Goal: Information Seeking & Learning: Learn about a topic

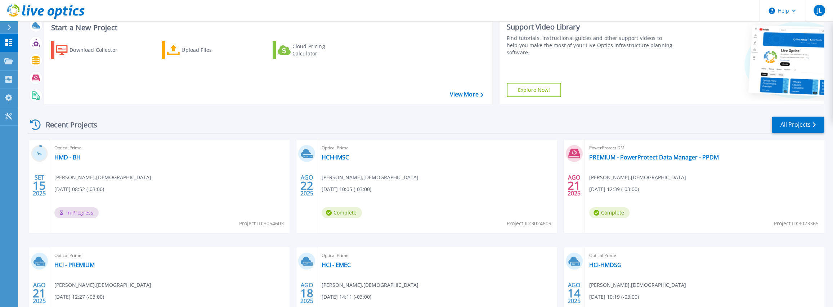
scroll to position [36, 0]
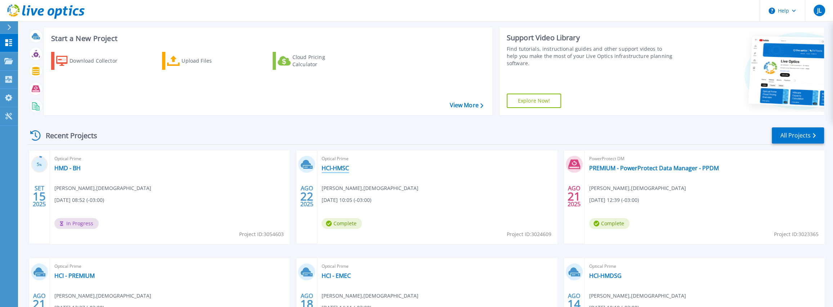
click at [337, 168] on link "HCI-HMSC" at bounding box center [335, 168] width 27 height 7
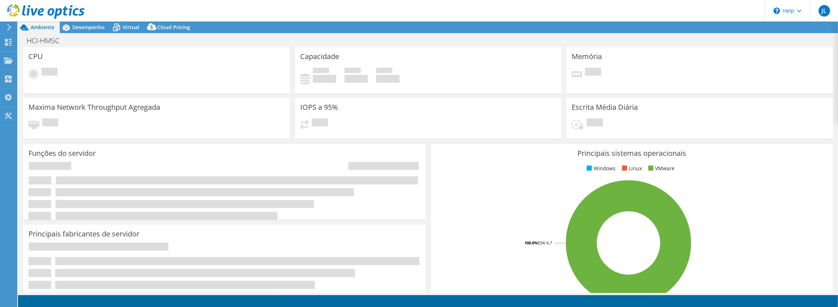
select select "USEast"
select select "USD"
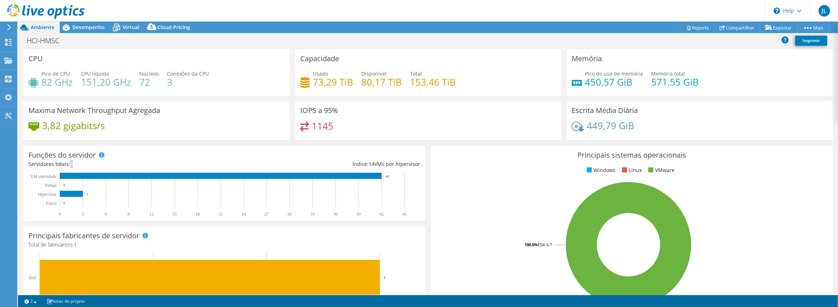
click at [73, 162] on div "Servidores totais: 3" at bounding box center [126, 164] width 196 height 8
click at [94, 28] on span "Desempenho" at bounding box center [88, 27] width 32 height 7
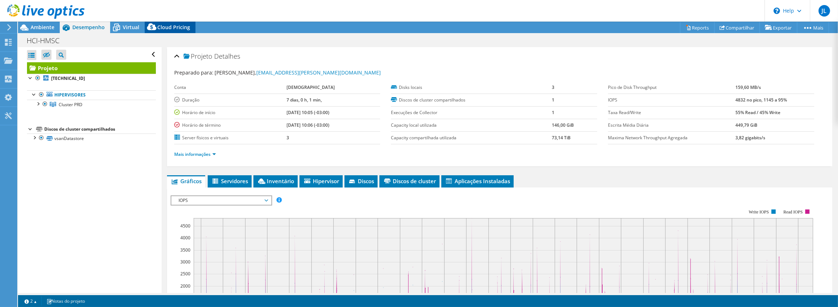
click at [175, 28] on span "Cloud Pricing" at bounding box center [173, 27] width 33 height 7
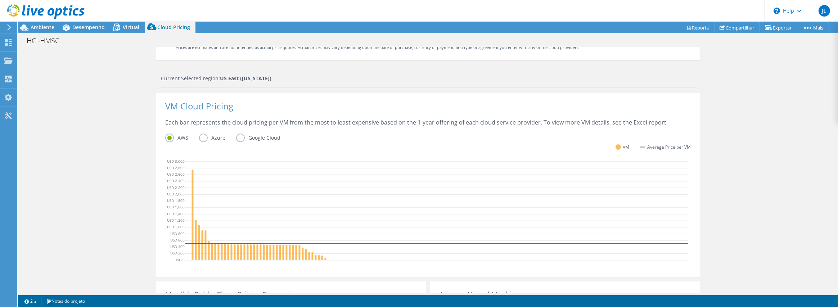
scroll to position [130, 0]
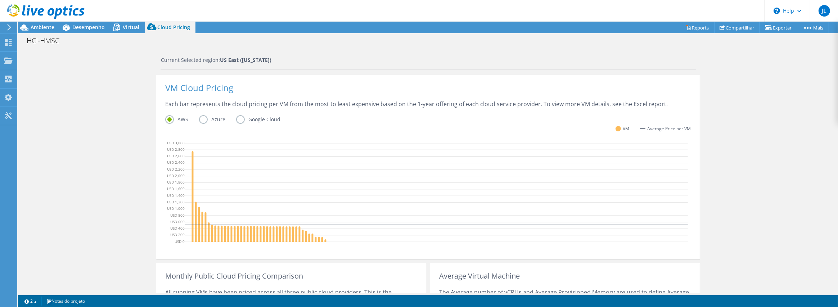
click at [202, 119] on label "Azure" at bounding box center [217, 119] width 37 height 9
click at [0, 0] on input "Azure" at bounding box center [0, 0] width 0 height 0
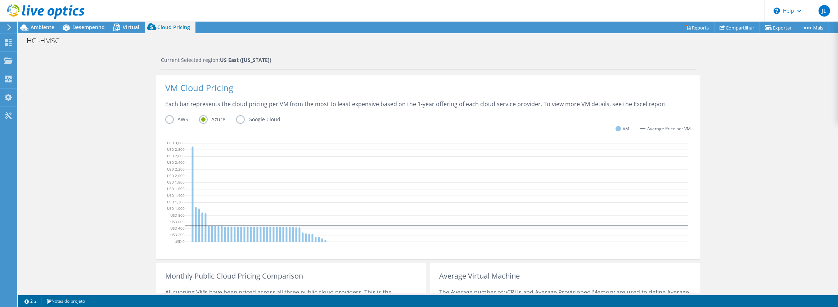
click at [237, 118] on label "Google Cloud" at bounding box center [263, 119] width 55 height 9
click at [0, 0] on input "Google Cloud" at bounding box center [0, 0] width 0 height 0
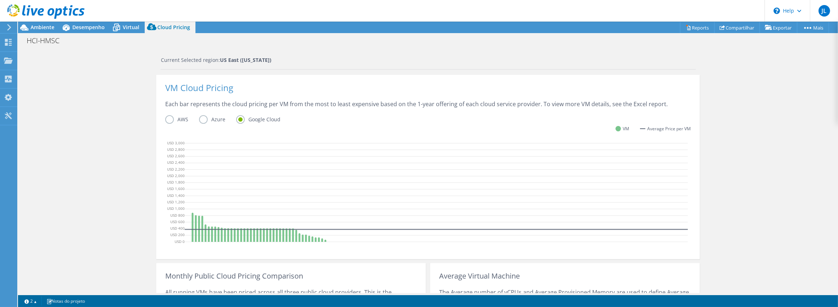
click at [199, 123] on label "Azure" at bounding box center [217, 119] width 37 height 9
click at [0, 0] on input "Azure" at bounding box center [0, 0] width 0 height 0
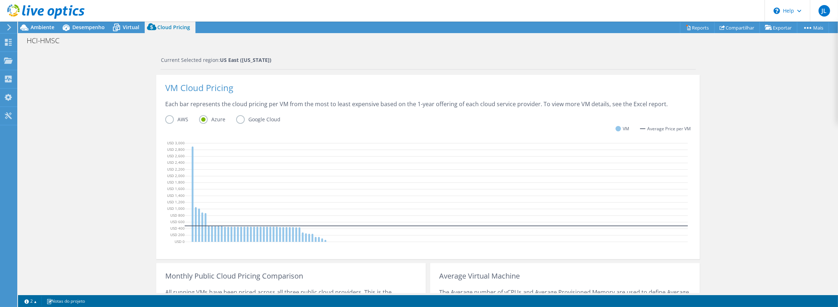
click at [239, 120] on label "Google Cloud" at bounding box center [263, 119] width 55 height 9
click at [0, 0] on input "Google Cloud" at bounding box center [0, 0] width 0 height 0
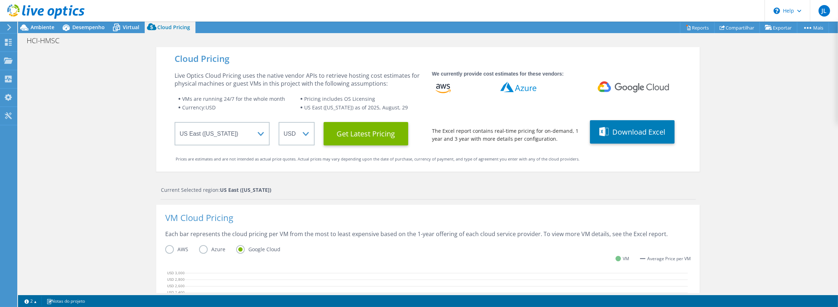
scroll to position [0, 0]
click at [84, 27] on span "Desempenho" at bounding box center [88, 27] width 32 height 7
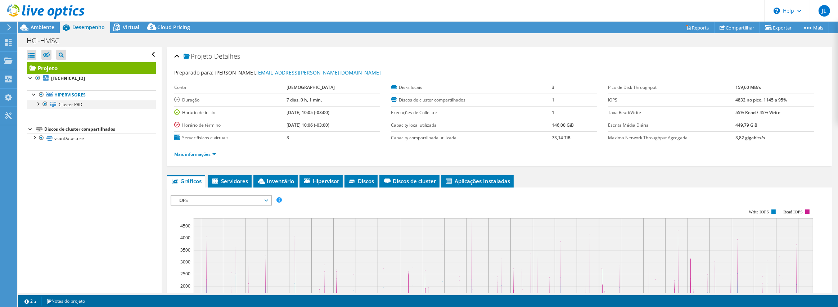
click at [38, 103] on div at bounding box center [37, 103] width 7 height 7
click at [41, 113] on div at bounding box center [41, 112] width 7 height 7
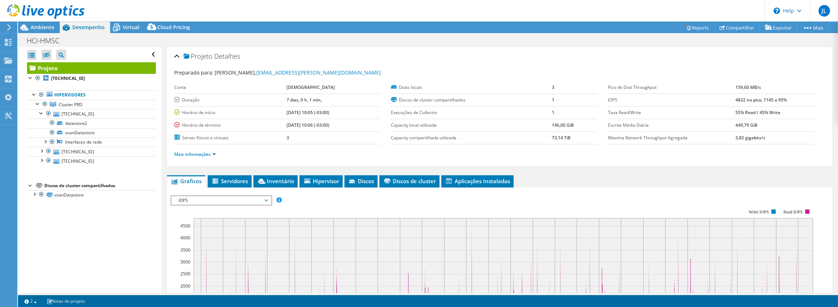
click at [263, 197] on span "IOPS" at bounding box center [221, 200] width 93 height 9
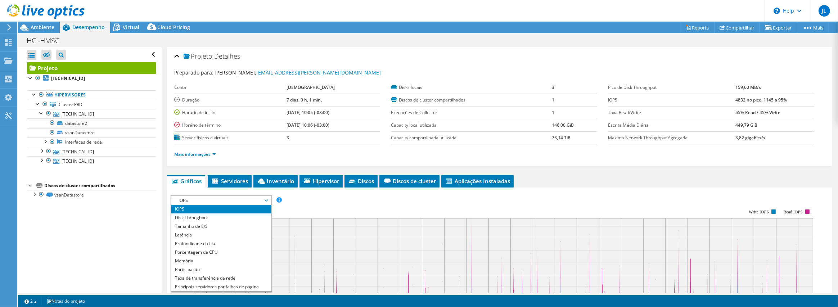
click at [163, 171] on div "Projeto Detalhes Preparado para: Jader Lopes, jader.lopes@materdei.com.br Conta…" at bounding box center [500, 269] width 676 height 444
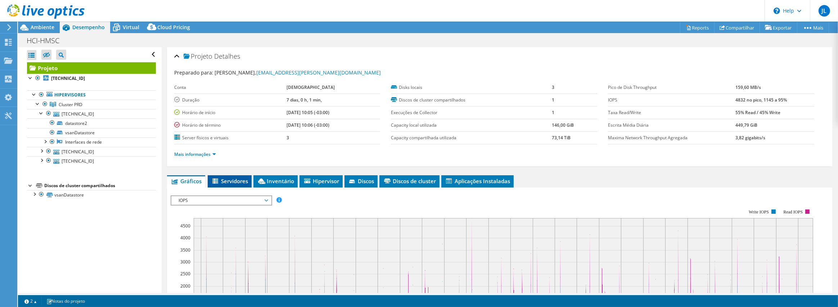
click at [236, 180] on span "Servidores" at bounding box center [229, 181] width 37 height 7
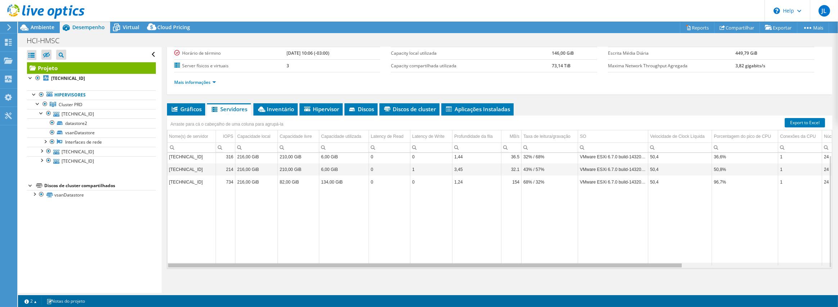
drag, startPoint x: 650, startPoint y: 265, endPoint x: 600, endPoint y: 267, distance: 49.8
click at [600, 267] on body "JL Usuário Final Jader Lopes jader.lopes@materdei.com.br Mater Dei My Profile L…" at bounding box center [419, 153] width 838 height 307
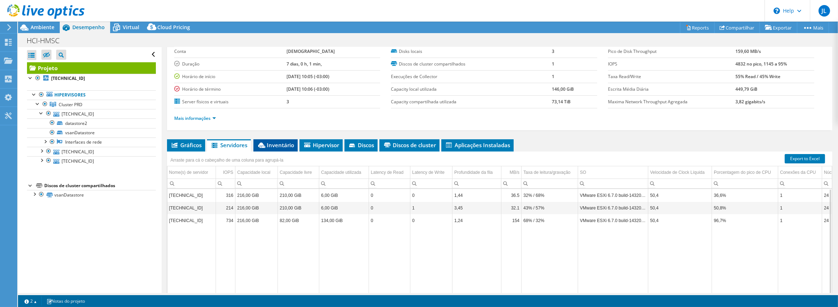
click at [276, 144] on span "Inventário" at bounding box center [275, 145] width 37 height 7
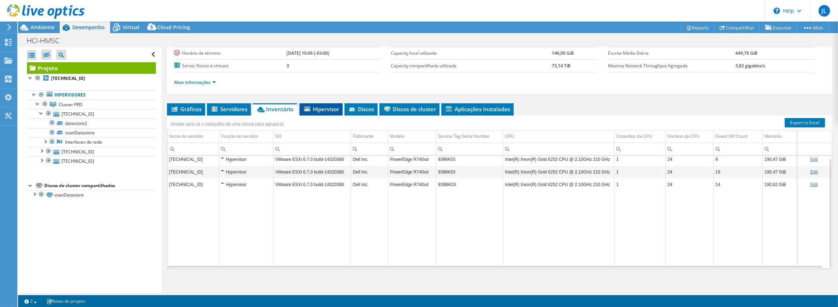
click at [331, 108] on span "Hipervisor" at bounding box center [321, 109] width 36 height 7
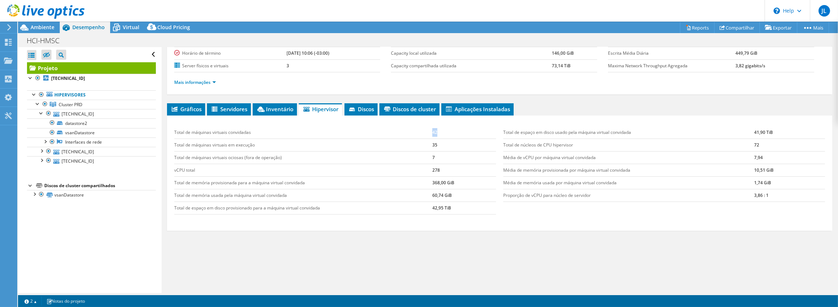
drag, startPoint x: 430, startPoint y: 129, endPoint x: 441, endPoint y: 128, distance: 10.8
click at [441, 128] on td "42" at bounding box center [465, 132] width 64 height 13
drag, startPoint x: 747, startPoint y: 131, endPoint x: 779, endPoint y: 127, distance: 31.6
click at [779, 127] on tr "Total de espaço em disco usado pela máquina virtual convidada 41,90 TiB" at bounding box center [664, 132] width 322 height 13
click at [776, 151] on td "7,94" at bounding box center [789, 157] width 71 height 13
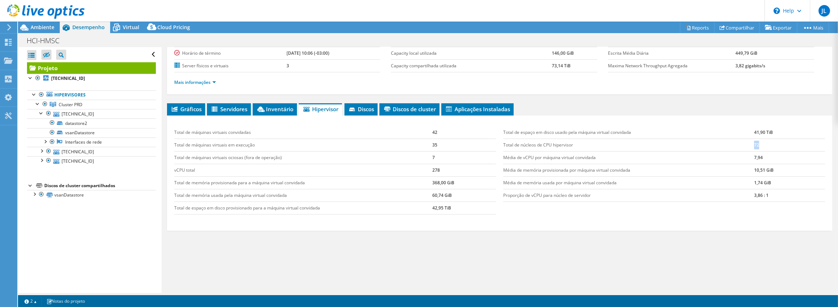
drag, startPoint x: 751, startPoint y: 144, endPoint x: 756, endPoint y: 144, distance: 5.4
click at [756, 144] on td "72" at bounding box center [789, 145] width 71 height 13
drag, startPoint x: 518, startPoint y: 146, endPoint x: 585, endPoint y: 145, distance: 66.3
click at [585, 145] on td "Total de núcleos de CPU hipervisor" at bounding box center [628, 145] width 251 height 13
drag, startPoint x: 196, startPoint y: 141, endPoint x: 435, endPoint y: 141, distance: 238.4
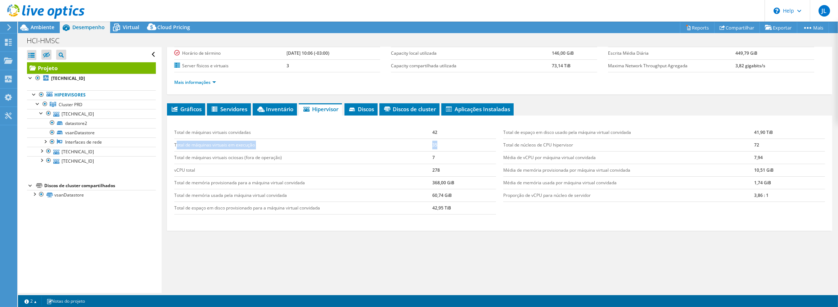
click at [435, 141] on tr "Total de máquinas virtuais em execução 35" at bounding box center [335, 145] width 322 height 13
click at [492, 106] on span "Aplicações Instaladas" at bounding box center [477, 109] width 65 height 7
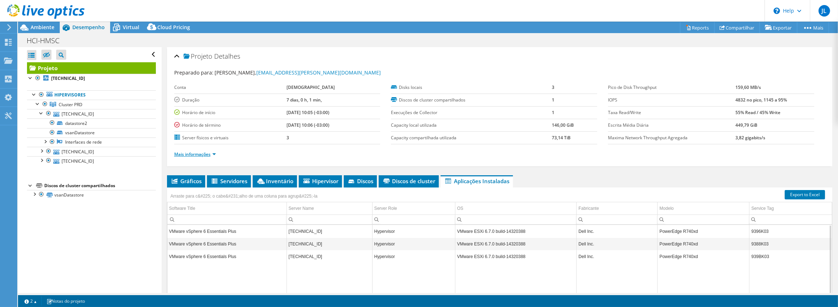
click at [210, 152] on link "Mais informações" at bounding box center [195, 154] width 42 height 6
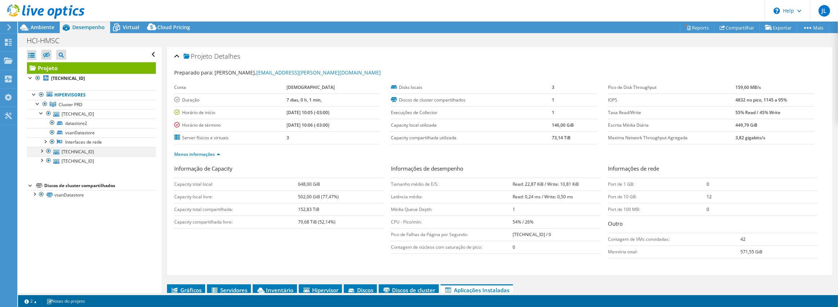
click at [41, 151] on div at bounding box center [41, 150] width 7 height 7
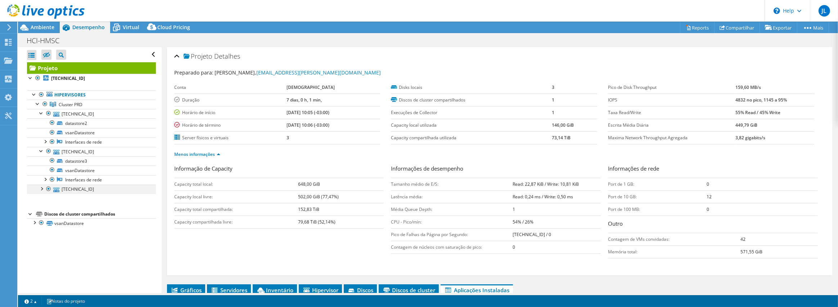
click at [41, 189] on div at bounding box center [41, 188] width 7 height 7
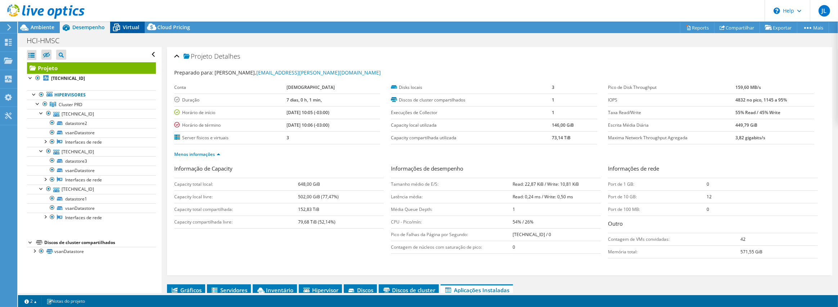
click at [130, 24] on span "Virtual" at bounding box center [131, 27] width 17 height 7
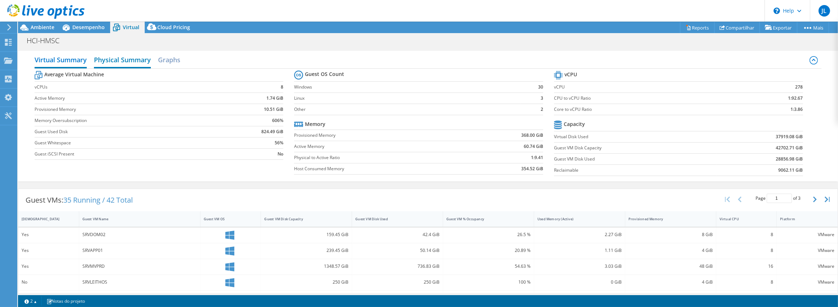
click at [128, 62] on h2 "Physical Summary" at bounding box center [122, 61] width 57 height 16
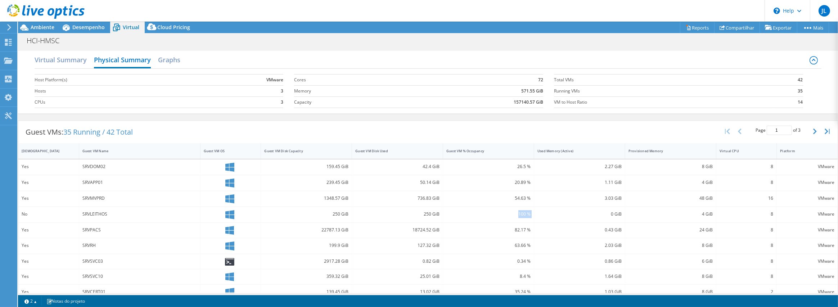
drag, startPoint x: 514, startPoint y: 212, endPoint x: 533, endPoint y: 213, distance: 18.4
click at [533, 213] on div "No SRVLEITHOS 250 GiB 250 GiB 100 % 0 GiB 4 GiB 8 VMware" at bounding box center [428, 214] width 820 height 15
click at [778, 28] on link "Exportar" at bounding box center [779, 27] width 38 height 11
click at [724, 27] on link "Compartilhar" at bounding box center [738, 27] width 46 height 11
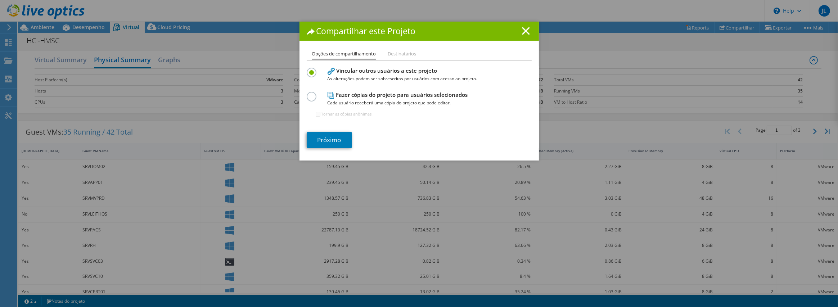
click at [522, 29] on icon at bounding box center [526, 31] width 8 height 8
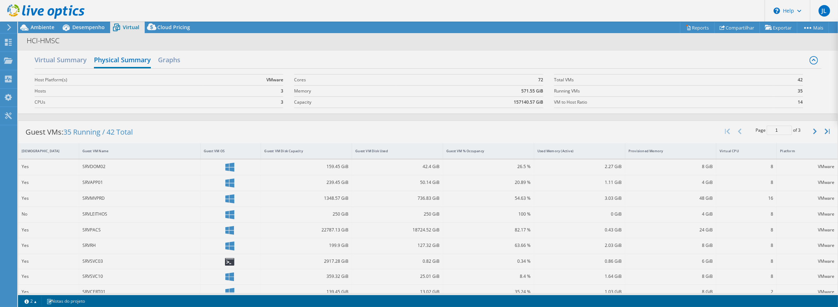
click at [689, 25] on div "Este projeto foi arquivado. Nenhuma alteração pode ser feita, e os gráficos e a…" at bounding box center [428, 165] width 820 height 286
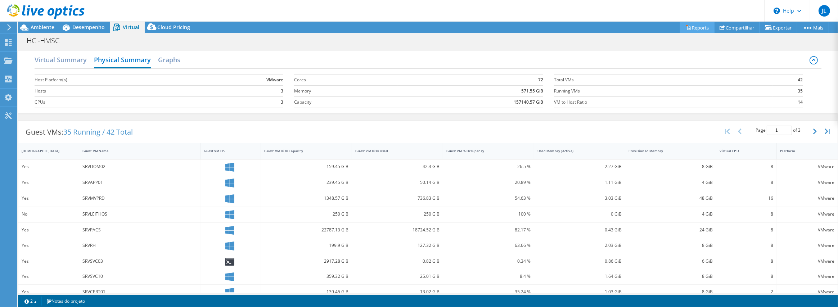
click at [692, 26] on link "Reports" at bounding box center [697, 27] width 35 height 11
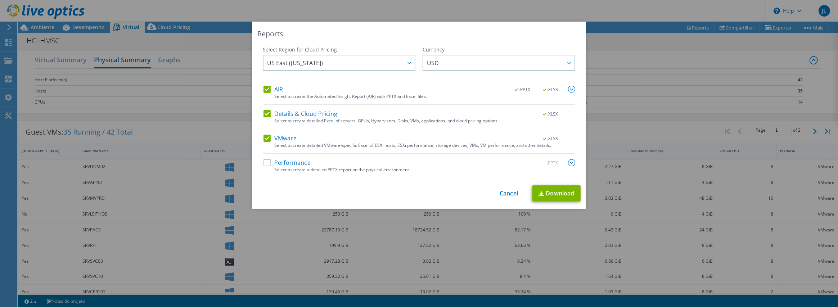
click at [504, 193] on link "Cancel" at bounding box center [509, 193] width 18 height 7
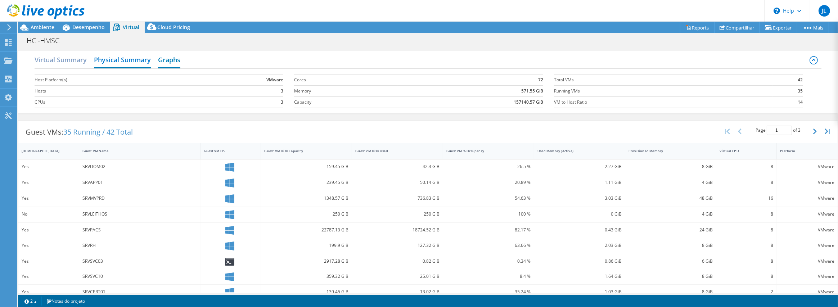
click at [166, 60] on h2 "Graphs" at bounding box center [169, 61] width 22 height 16
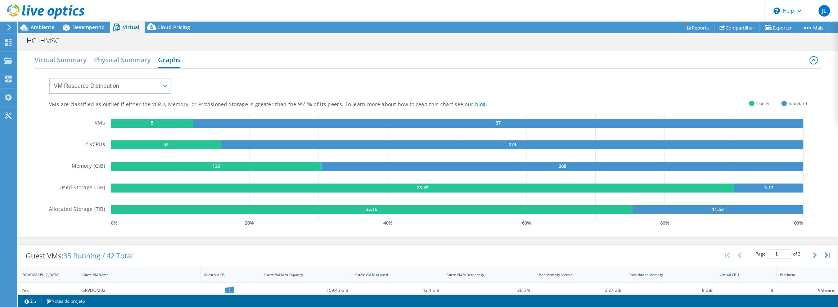
click at [40, 23] on div at bounding box center [42, 12] width 85 height 24
click at [41, 26] on span "Ambiente" at bounding box center [43, 27] width 24 height 7
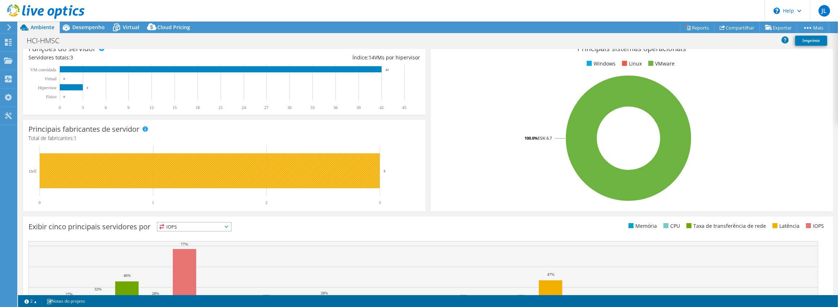
scroll to position [173, 0]
